Goal: Transaction & Acquisition: Purchase product/service

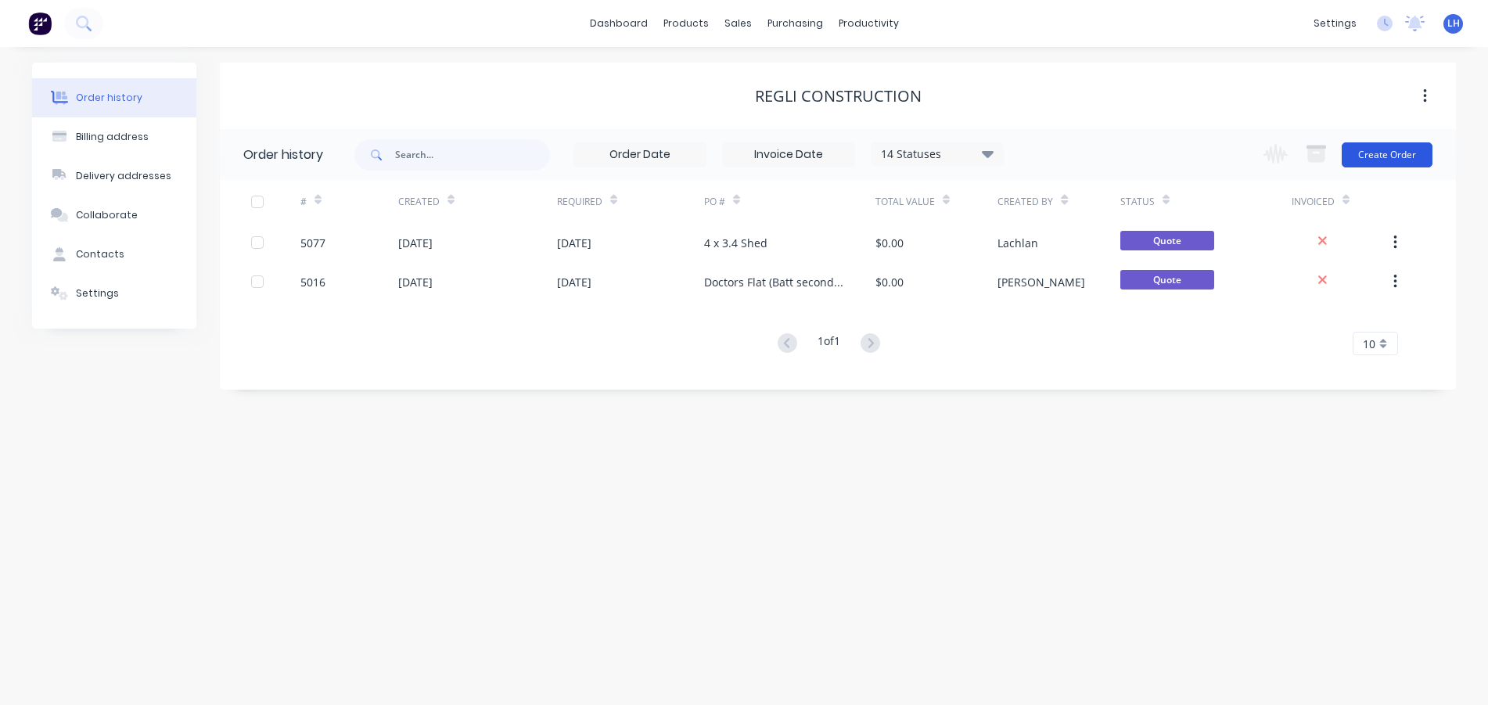
click at [1373, 157] on button "Create Order" at bounding box center [1387, 154] width 91 height 25
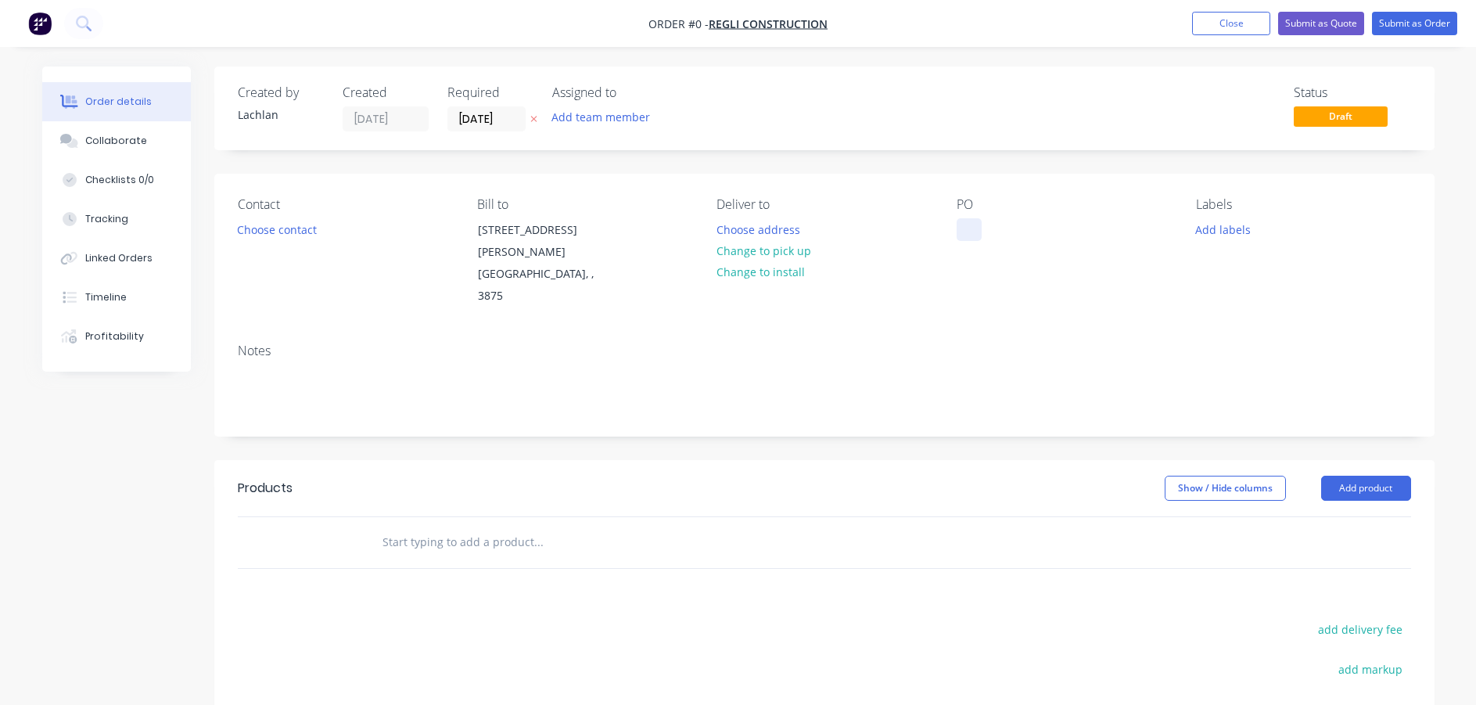
click at [974, 232] on div at bounding box center [969, 229] width 25 height 23
click at [989, 226] on div "2.52x2.52x2.72" at bounding box center [1008, 229] width 102 height 23
click at [999, 227] on div "2.52 x2.52x2.72" at bounding box center [1009, 229] width 105 height 23
click at [1023, 227] on div "2.52 x 2.52x2.72" at bounding box center [1011, 229] width 108 height 23
click at [1033, 228] on div "2.52 x 2.52 x2.72" at bounding box center [1012, 229] width 111 height 23
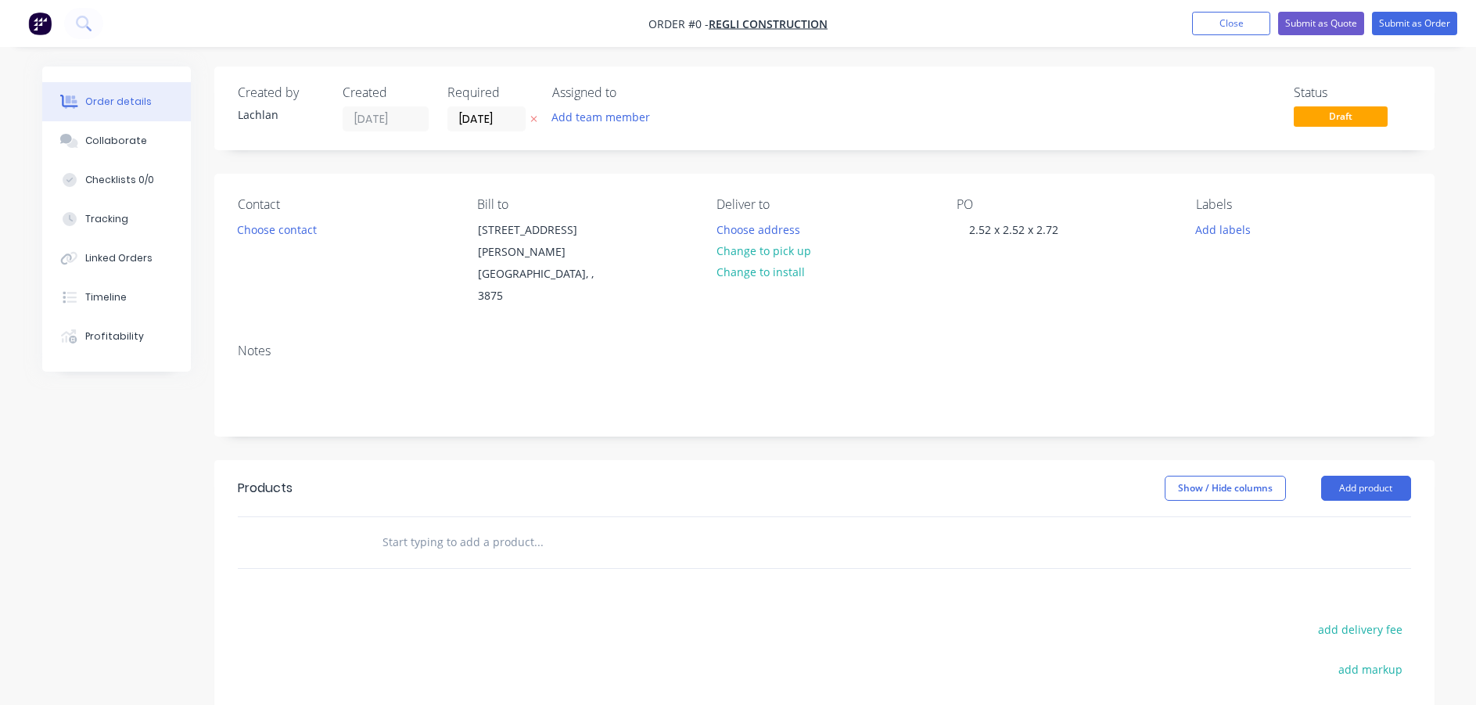
click at [990, 306] on div "Order details Collaborate Checklists 0/0 Tracking Linked Orders Timeline Profit…" at bounding box center [739, 517] width 1424 height 901
click at [1289, 19] on button "Submit as Quote" at bounding box center [1321, 23] width 86 height 23
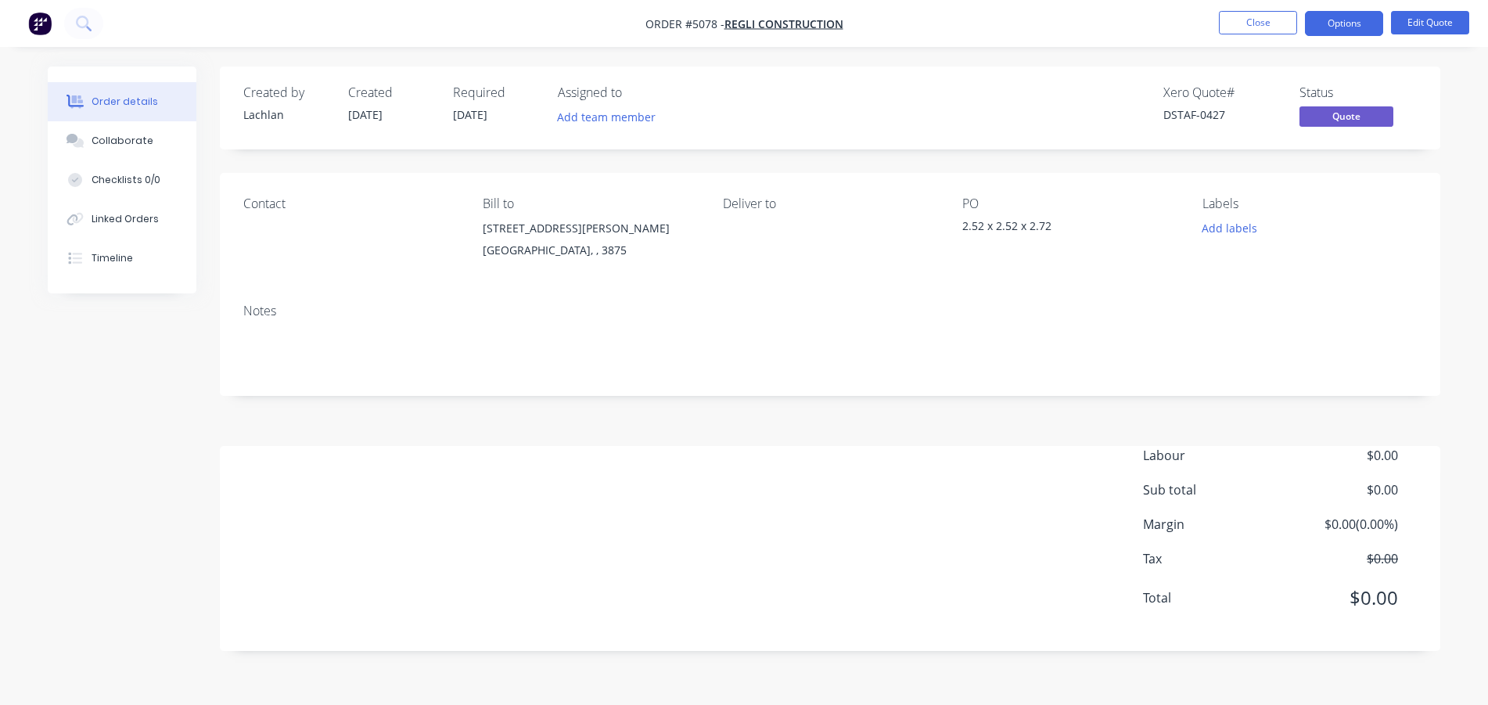
click at [965, 225] on div "2.52 x 2.52 x 2.72" at bounding box center [1060, 229] width 196 height 22
click at [964, 226] on div "2.52 x 2.52 x 2.72" at bounding box center [1060, 229] width 196 height 22
click at [1016, 227] on div "2.52 x 2.52 x 2.72" at bounding box center [1060, 229] width 196 height 22
click at [980, 200] on div "PO" at bounding box center [1069, 203] width 214 height 15
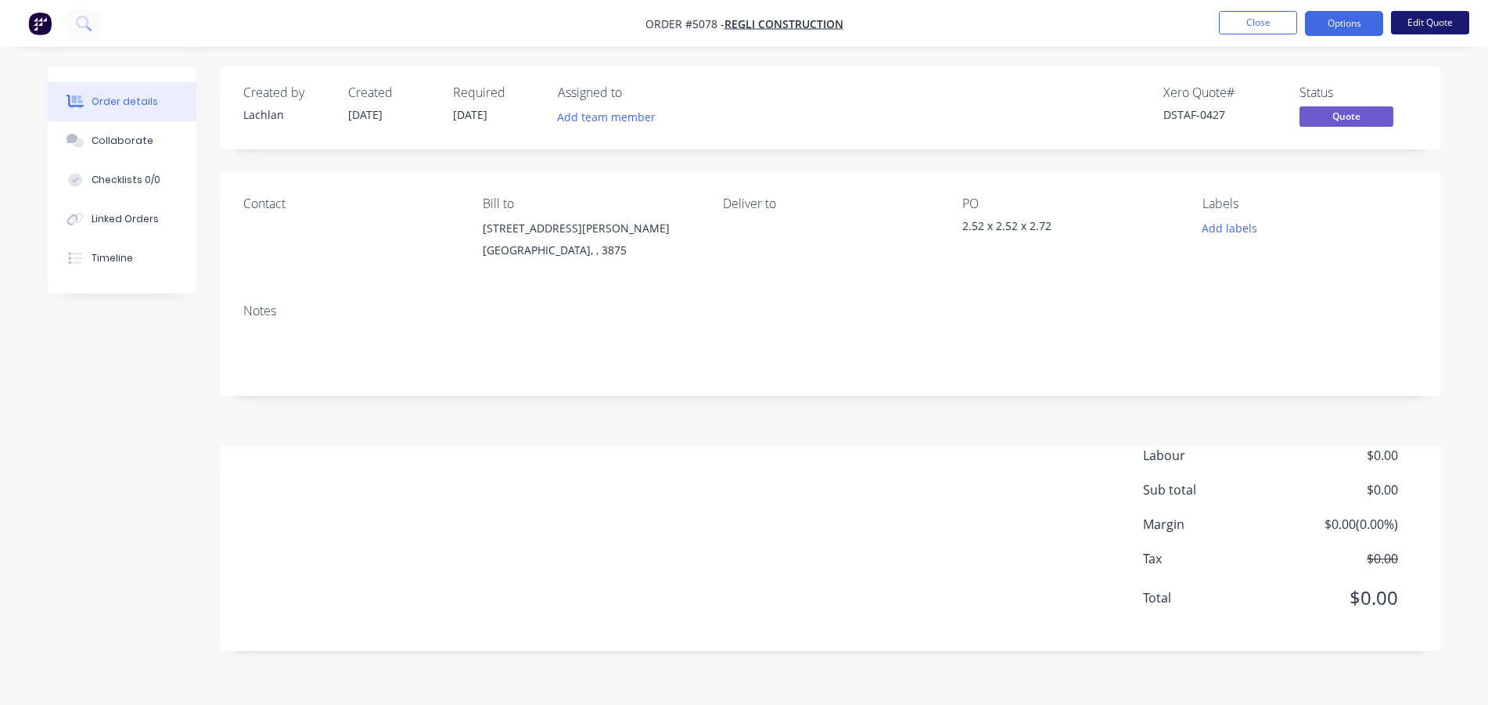
click at [1417, 27] on button "Edit Quote" at bounding box center [1430, 22] width 78 height 23
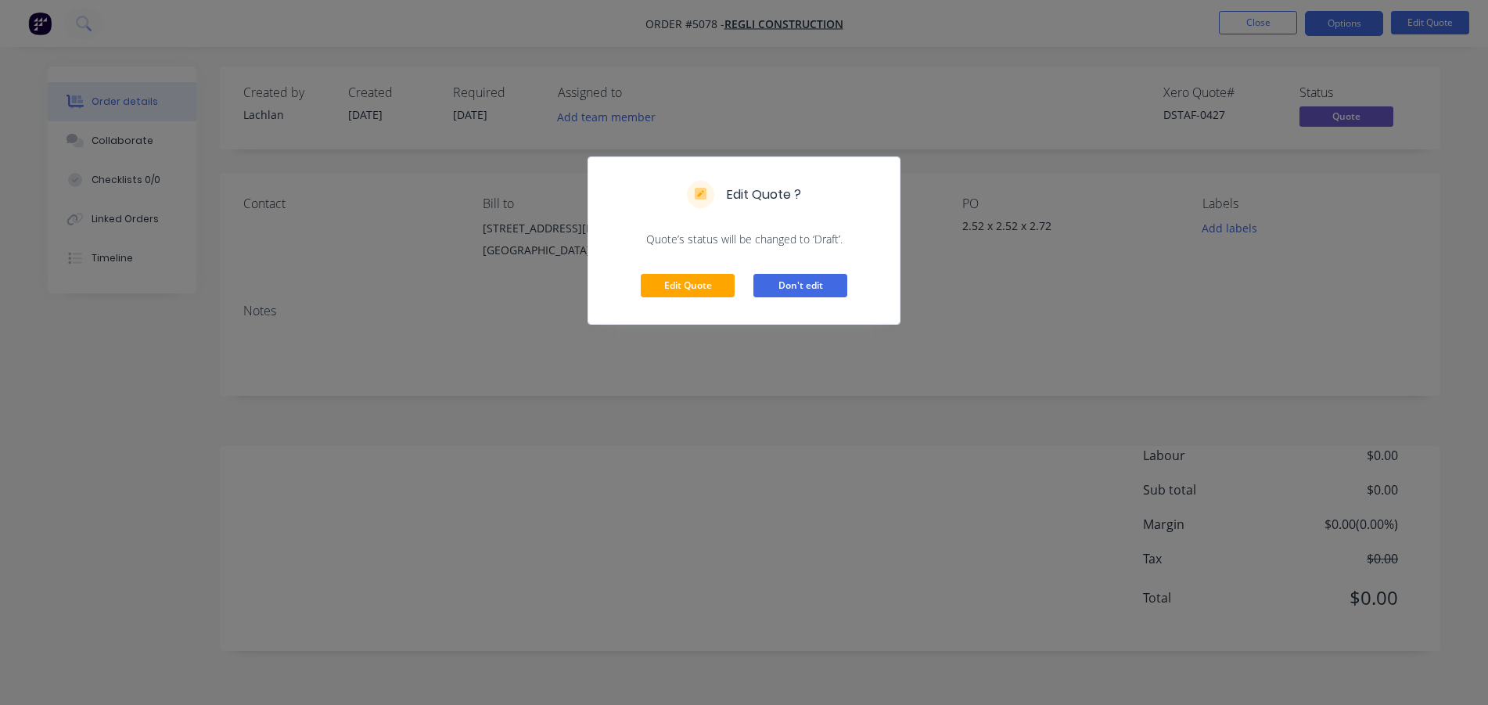
click at [800, 289] on button "Don't edit" at bounding box center [800, 285] width 94 height 23
